Goal: Task Accomplishment & Management: Manage account settings

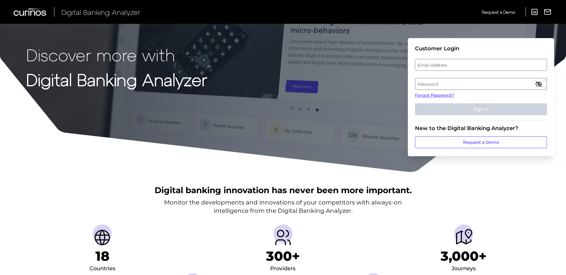
click at [274, 63] on label "Email Address" at bounding box center [481, 64] width 131 height 11
click at [274, 63] on input "email" at bounding box center [481, 65] width 132 height 12
click at [274, 72] on fieldset "Customer Login Email Address Password Forgot Password? Sign In" at bounding box center [481, 82] width 132 height 75
click at [274, 66] on label "Email Address" at bounding box center [481, 64] width 131 height 11
click at [274, 66] on input "email" at bounding box center [481, 65] width 132 height 12
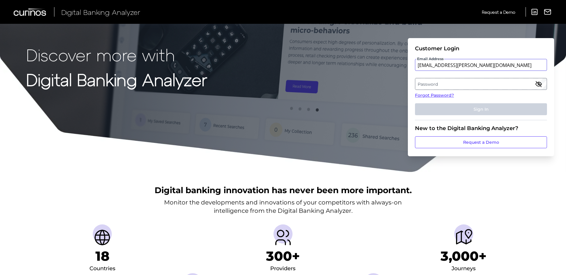
click at [274, 65] on input "[EMAIL_ADDRESS][PERSON_NAME][DOMAIN_NAME]" at bounding box center [481, 65] width 132 height 12
type input "[EMAIL_ADDRESS][PERSON_NAME][DOMAIN_NAME]"
click at [274, 84] on label "Password" at bounding box center [481, 84] width 131 height 11
click at [274, 64] on input "[EMAIL_ADDRESS][PERSON_NAME][DOMAIN_NAME]" at bounding box center [481, 65] width 132 height 12
click at [274, 84] on label "Password" at bounding box center [481, 84] width 131 height 11
